Goal: Information Seeking & Learning: Check status

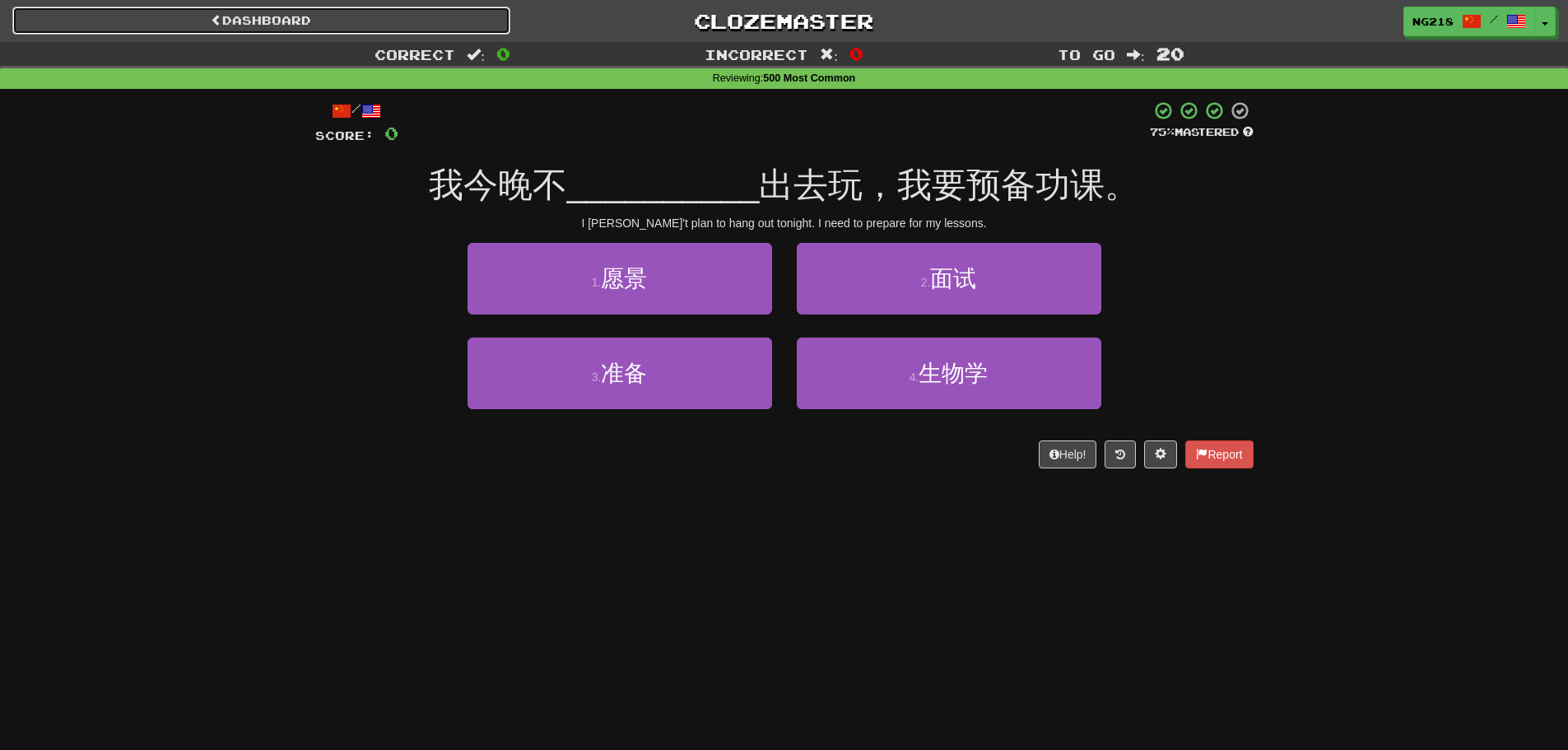
click at [403, 25] on link "Dashboard" at bounding box center [261, 21] width 498 height 28
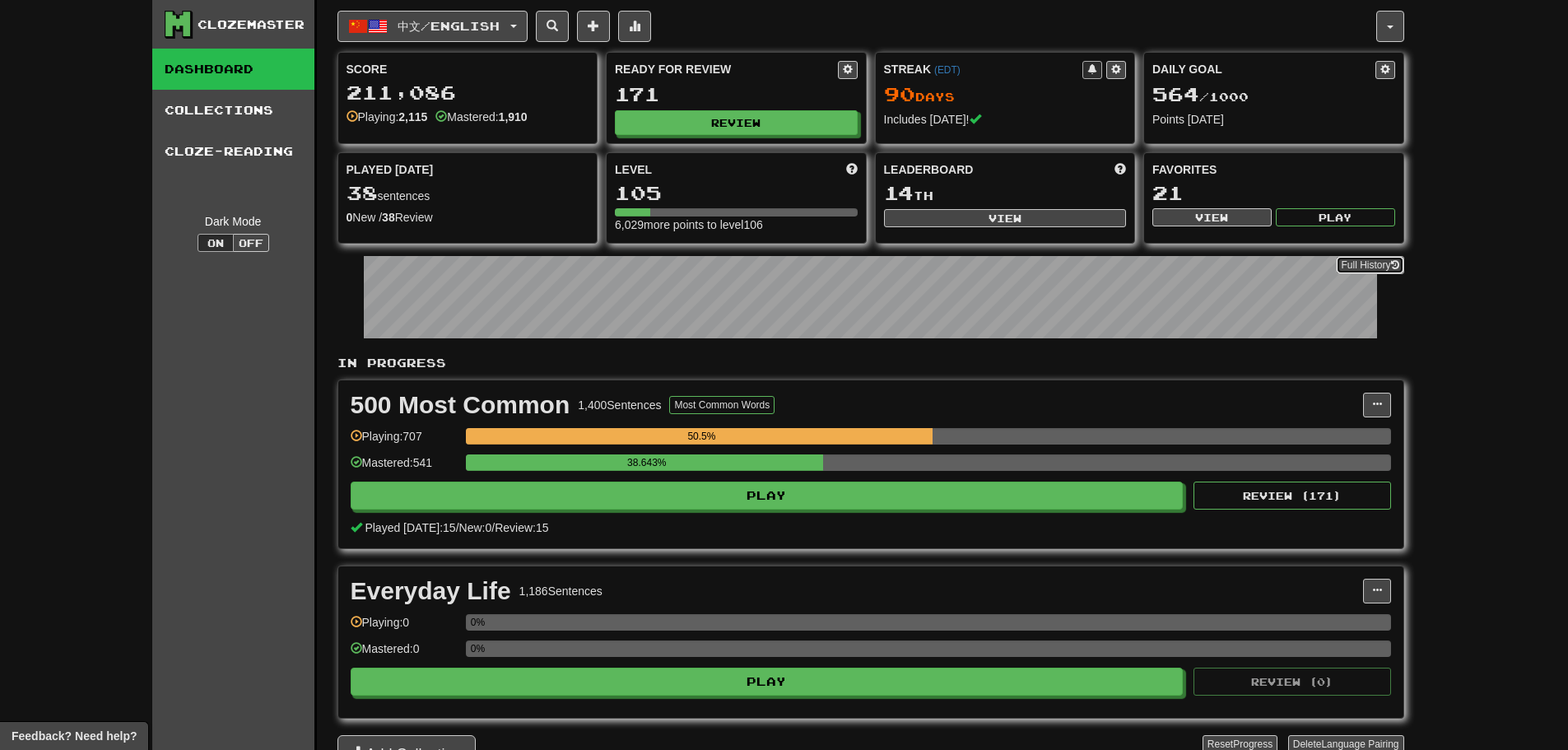
click at [1386, 260] on link "Full History" at bounding box center [1369, 265] width 67 height 18
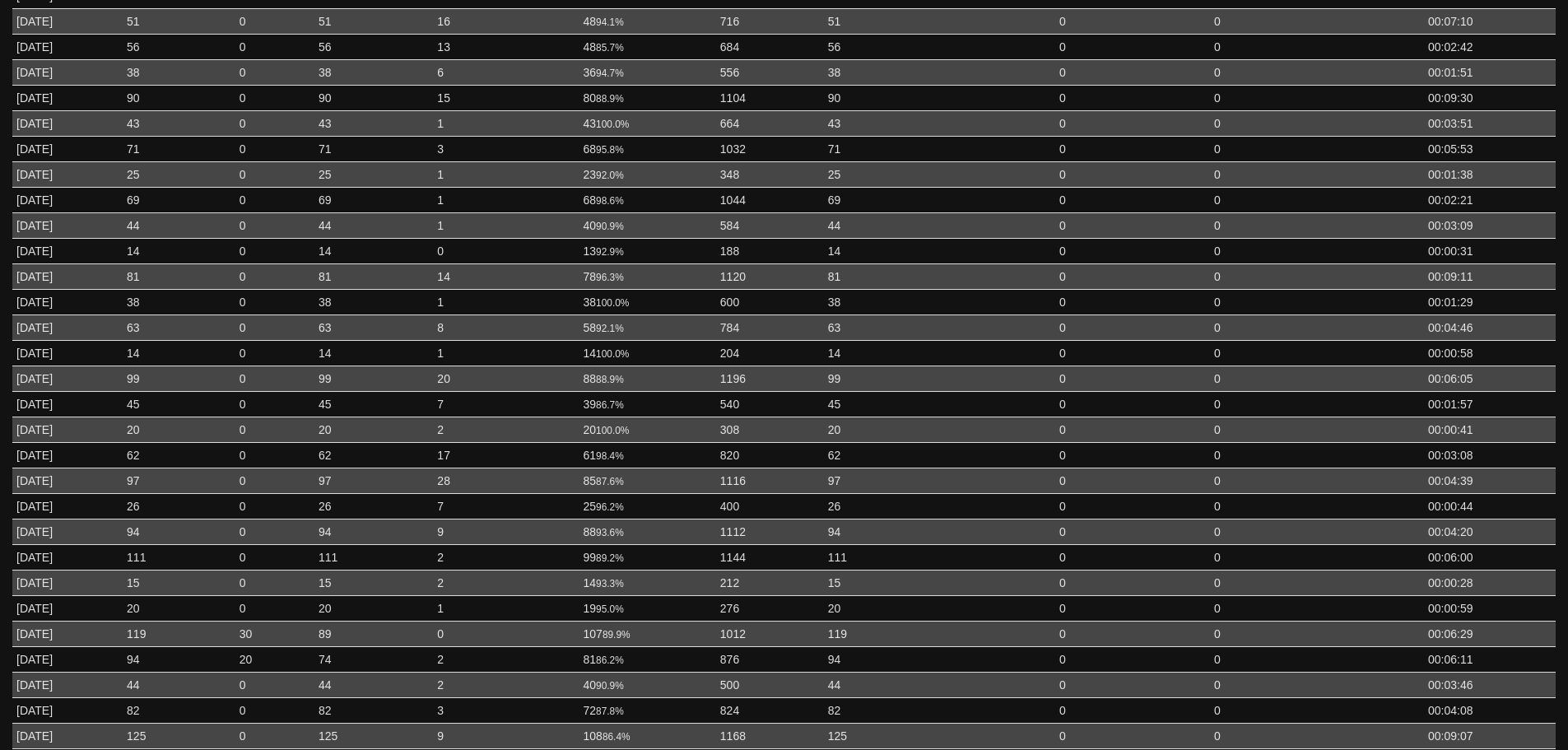
scroll to position [988, 0]
